Goal: Task Accomplishment & Management: Complete application form

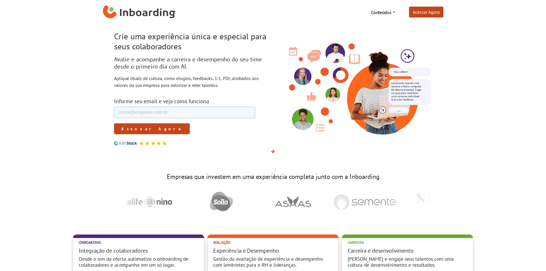
click at [150, 114] on input "E-mail de trabalho *" at bounding box center [184, 112] width 141 height 11
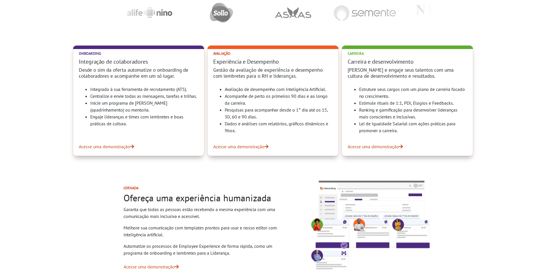
scroll to position [86, 0]
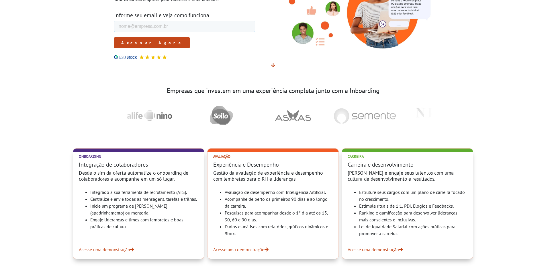
click at [169, 28] on input "E-mail de trabalho *" at bounding box center [184, 26] width 141 height 11
type input "[EMAIL_ADDRESS][DOMAIN_NAME]"
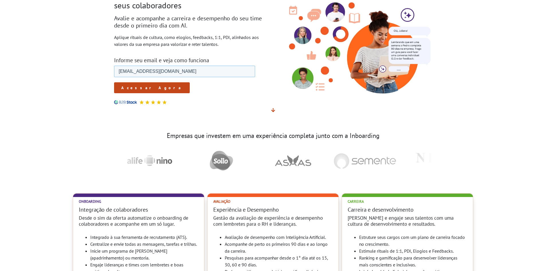
scroll to position [0, 0]
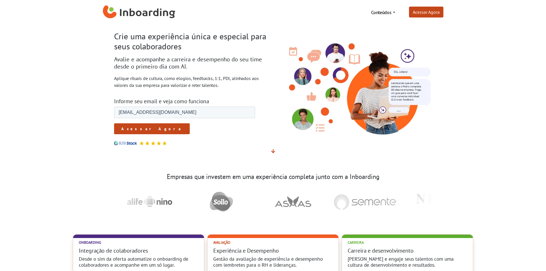
click at [139, 130] on input "Acessar Agora" at bounding box center [152, 128] width 76 height 11
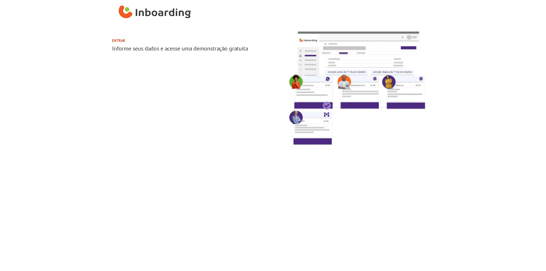
select select "BR"
